Goal: Find specific page/section

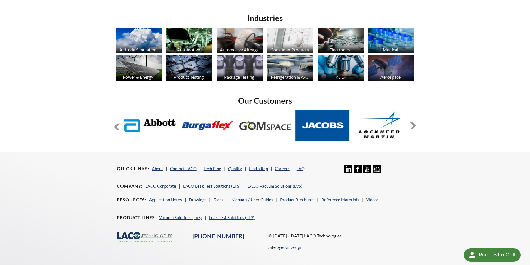
scroll to position [442, 0]
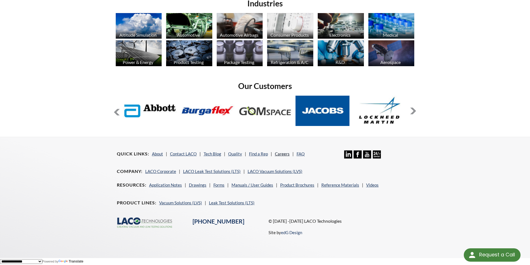
click at [278, 152] on link "Careers" at bounding box center [282, 153] width 15 height 5
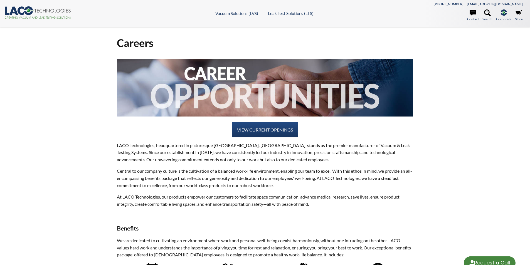
select select "Language Translate Widget"
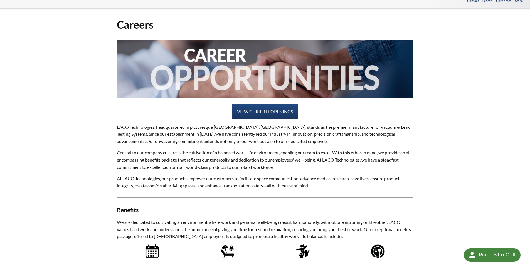
scroll to position [83, 0]
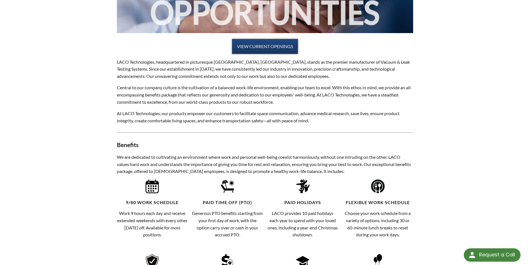
click at [266, 46] on link "VIEW CURRENT OPENINGS" at bounding box center [265, 46] width 66 height 15
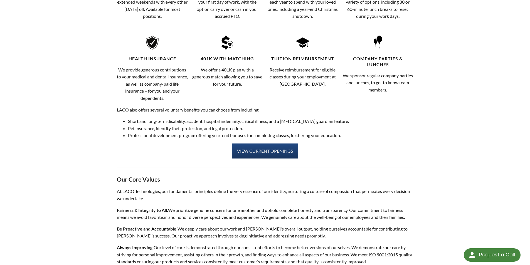
scroll to position [299, 0]
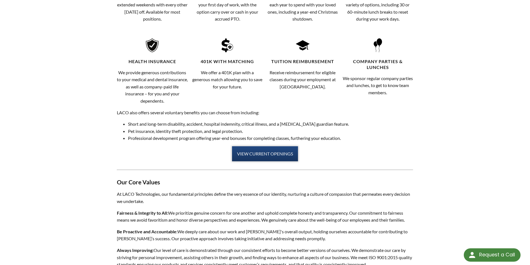
click at [263, 150] on link "VIEW CURRENT OPENINGS" at bounding box center [265, 153] width 66 height 15
